Goal: Information Seeking & Learning: Learn about a topic

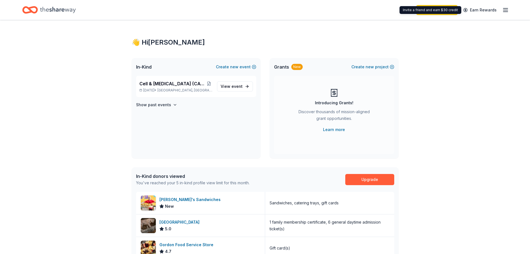
click at [437, 3] on div "Start free trial Earn Rewards" at bounding box center [462, 9] width 93 height 13
click at [439, 9] on link "Start free trial" at bounding box center [436, 10] width 41 height 10
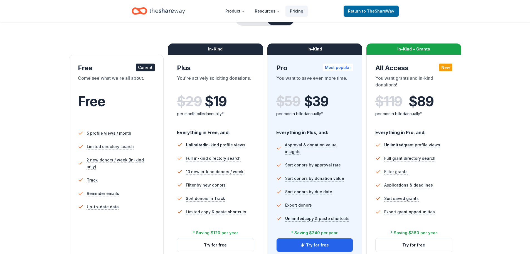
scroll to position [83, 0]
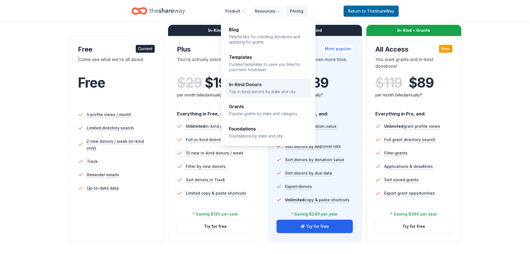
click at [254, 84] on div "In-Kind Donors" at bounding box center [268, 84] width 79 height 4
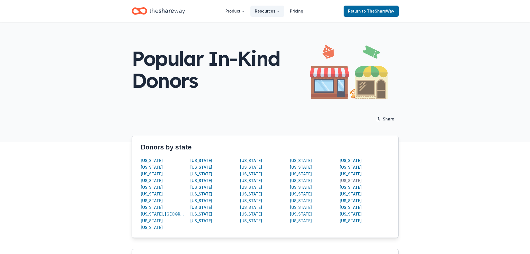
click at [347, 179] on div "[US_STATE]" at bounding box center [351, 180] width 22 height 7
click at [348, 175] on div "[US_STATE]" at bounding box center [351, 173] width 22 height 7
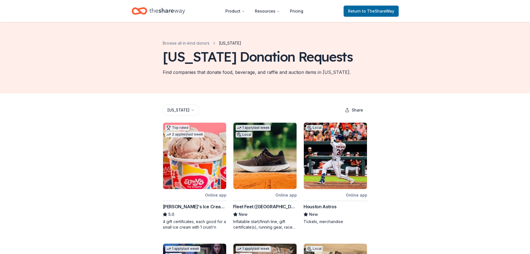
click at [173, 112] on html "Product Resources Pricing Return to TheShareWay Browse all in-kind donors [US_S…" at bounding box center [265, 127] width 530 height 254
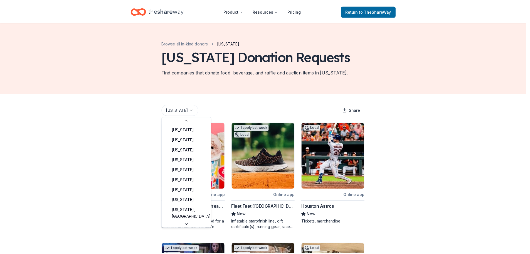
scroll to position [345, 0]
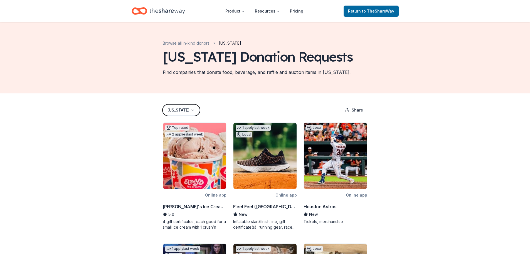
click at [173, 112] on html "Product Resources Pricing Return to TheShareWay Browse all in-kind donors [US_S…" at bounding box center [265, 127] width 530 height 254
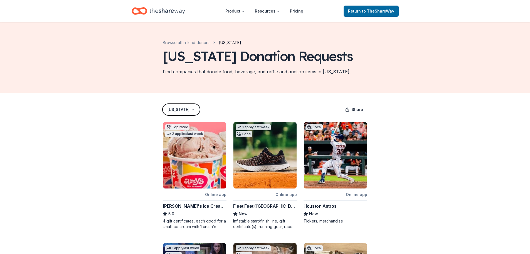
scroll to position [0, 0]
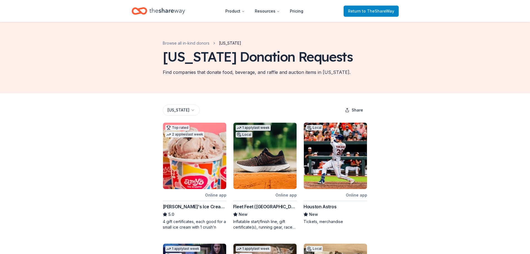
click at [378, 11] on span "to TheShareWay" at bounding box center [378, 11] width 32 height 5
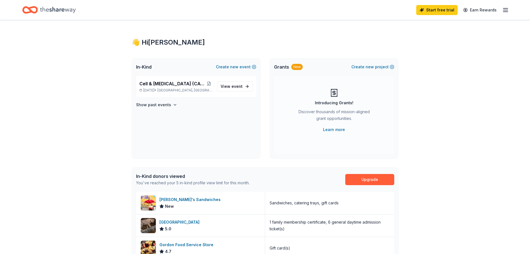
click at [506, 10] on icon "button" at bounding box center [505, 10] width 7 height 7
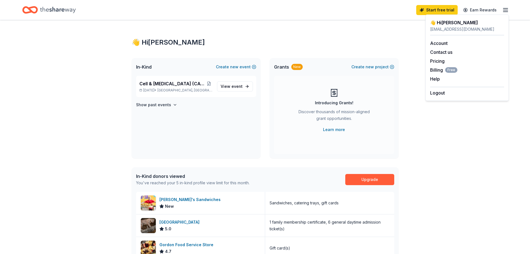
click at [476, 176] on div "👋 Hi [PERSON_NAME] In-Kind Create new event Cell & [MEDICAL_DATA] (CAGT) 2025 C…" at bounding box center [265, 215] width 530 height 391
